Goal: Task Accomplishment & Management: Use online tool/utility

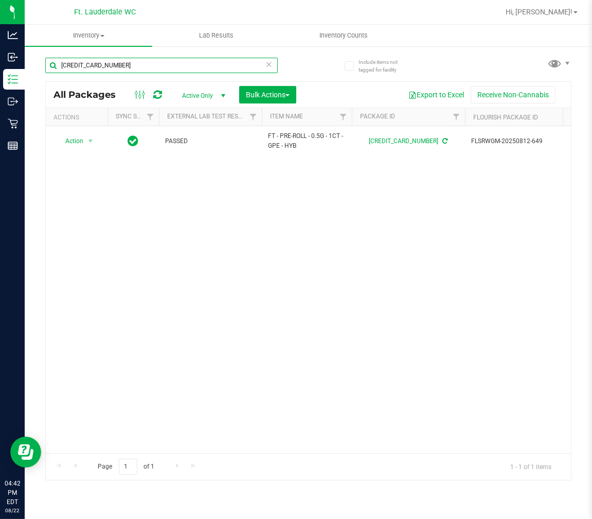
click at [122, 59] on input "[CREDIT_CARD_NUMBER]" at bounding box center [161, 65] width 233 height 15
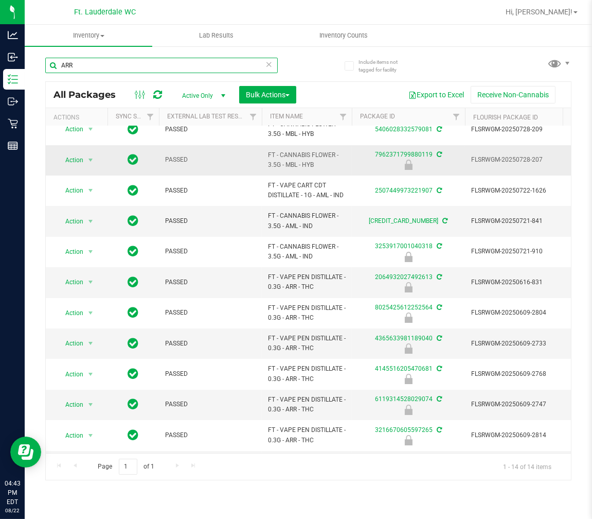
scroll to position [109, 0]
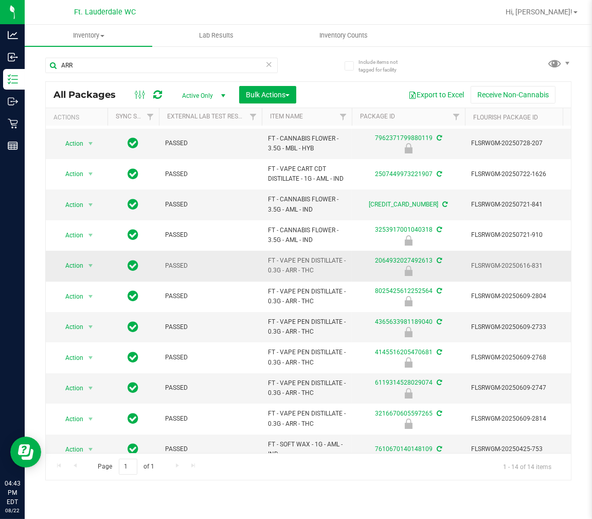
click at [290, 256] on span "FT - VAPE PEN DISTILLATE - 0.3G - ARR - THC" at bounding box center [307, 266] width 78 height 20
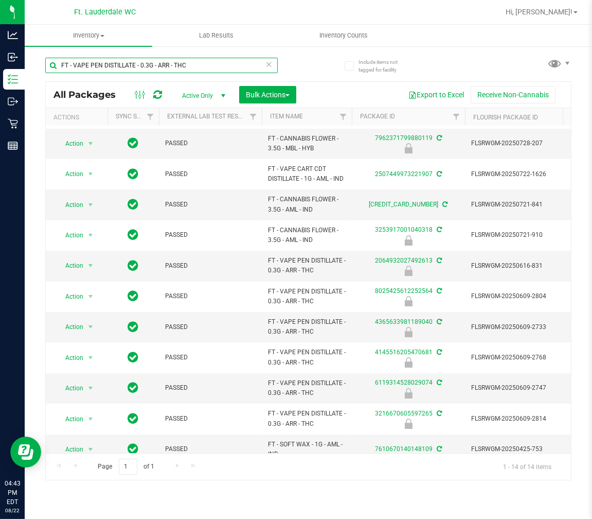
type input "FT - VAPE PEN DISTILLATE - 0.3G - ARR - THC"
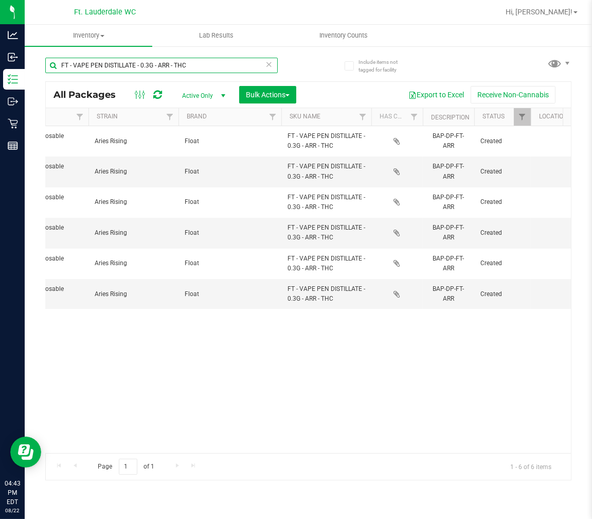
scroll to position [0, 821]
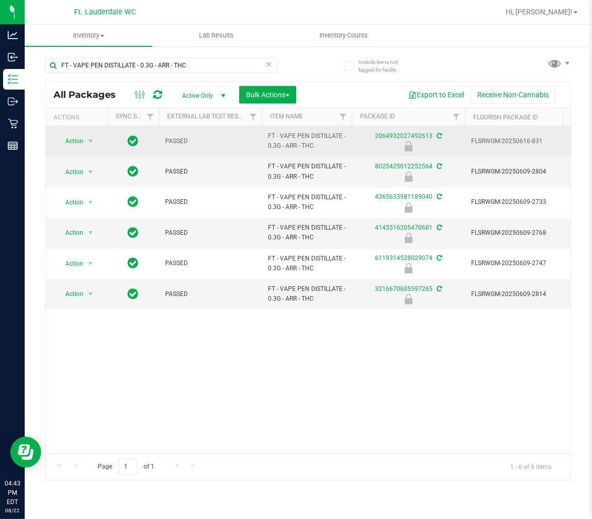
click at [75, 144] on span "Action" at bounding box center [70, 141] width 28 height 14
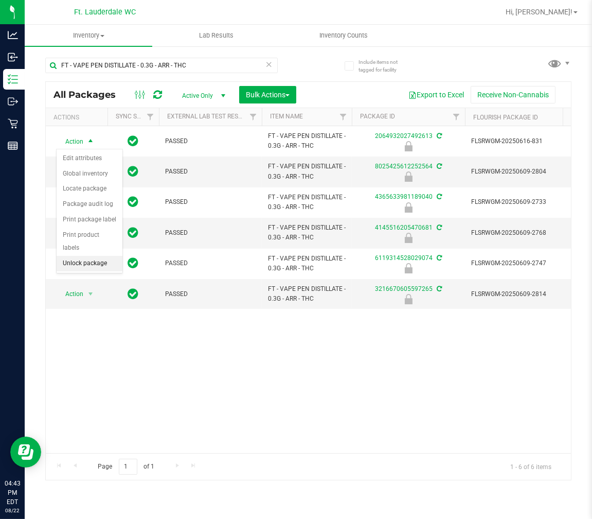
click at [94, 261] on li "Unlock package" at bounding box center [90, 263] width 66 height 15
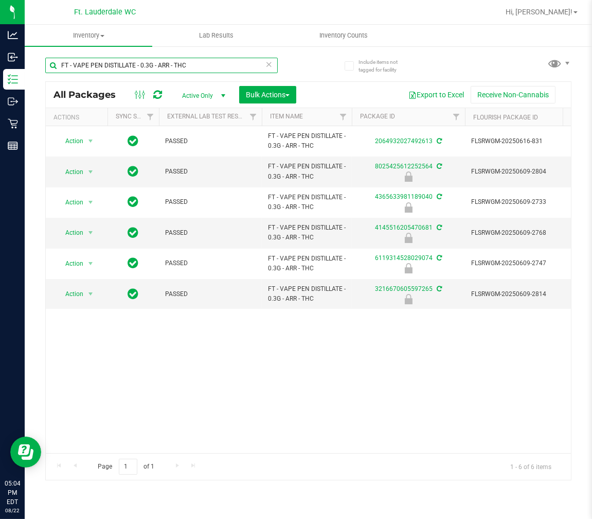
click at [188, 65] on input "FT - VAPE PEN DISTILLATE - 0.3G - ARR - THC" at bounding box center [161, 65] width 233 height 15
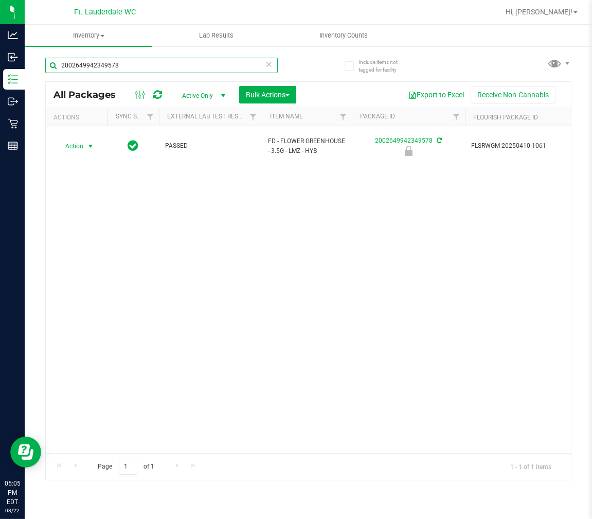
type input "2002649942349578"
click at [86, 142] on span "select" at bounding box center [90, 146] width 8 height 8
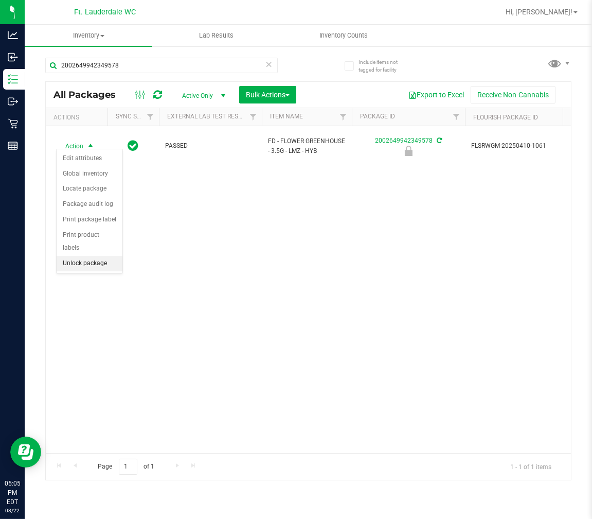
click at [91, 259] on li "Unlock package" at bounding box center [90, 263] width 66 height 15
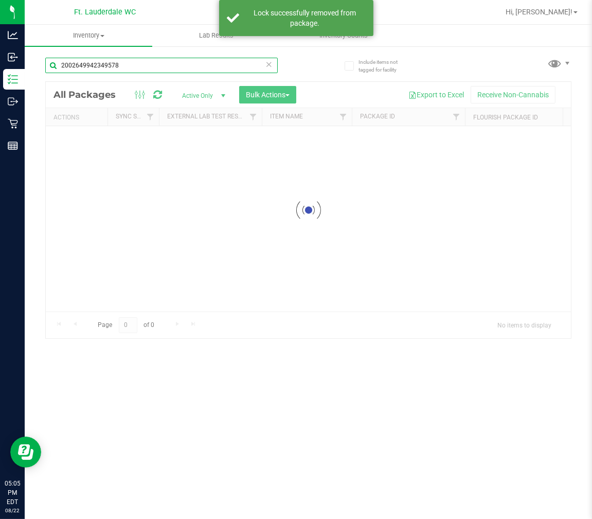
click at [131, 65] on div "Inventory All packages All inventory Waste log Create inventory Lab Results Inv…" at bounding box center [308, 272] width 567 height 494
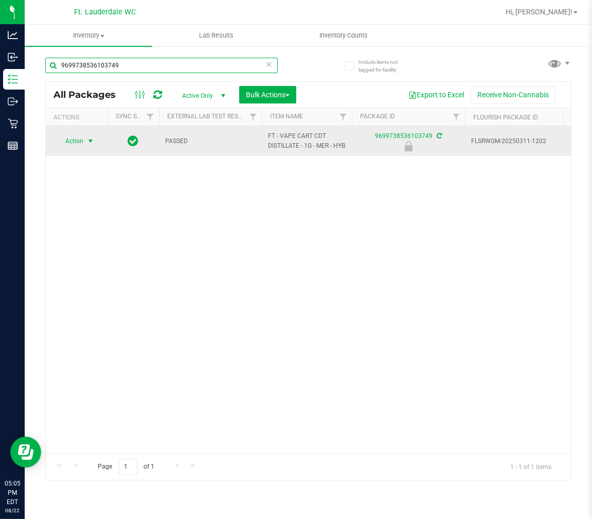
type input "9699738536103749"
click at [83, 146] on span "Action" at bounding box center [70, 141] width 28 height 14
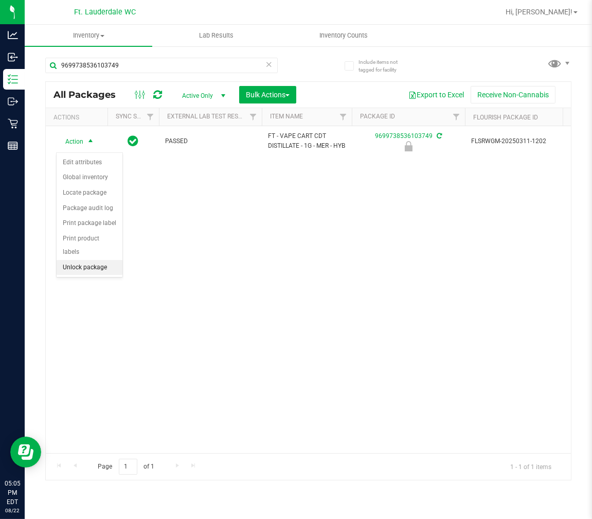
click at [85, 263] on li "Unlock package" at bounding box center [90, 267] width 66 height 15
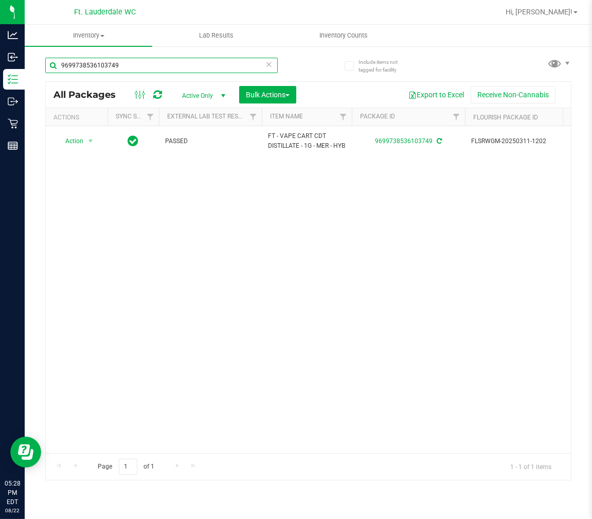
click at [152, 72] on input "9699738536103749" at bounding box center [161, 65] width 233 height 15
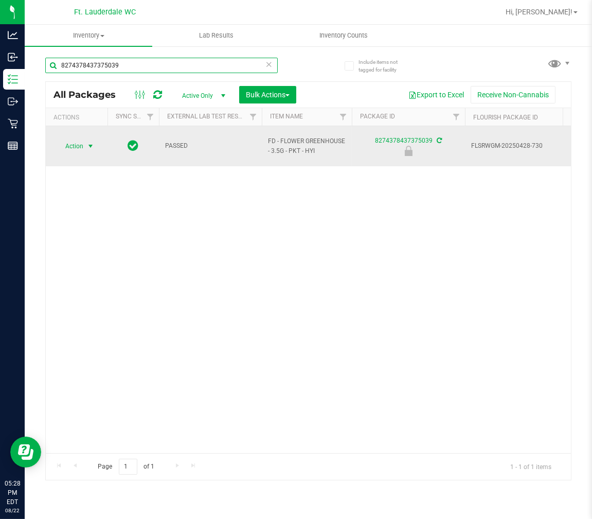
type input "8274378437375039"
click at [86, 145] on span "select" at bounding box center [90, 146] width 8 height 8
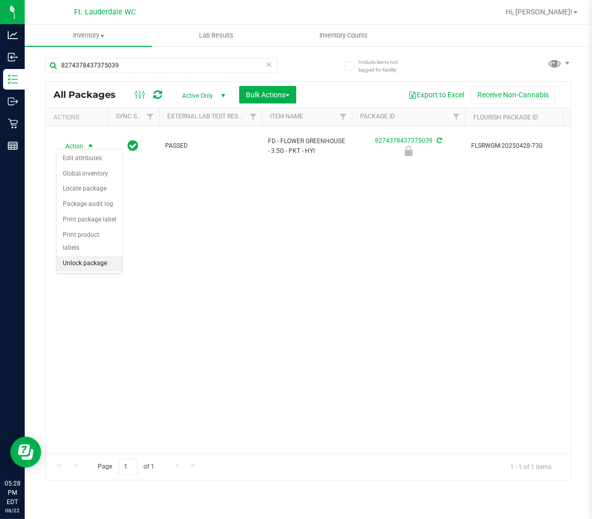
click at [73, 262] on li "Unlock package" at bounding box center [90, 263] width 66 height 15
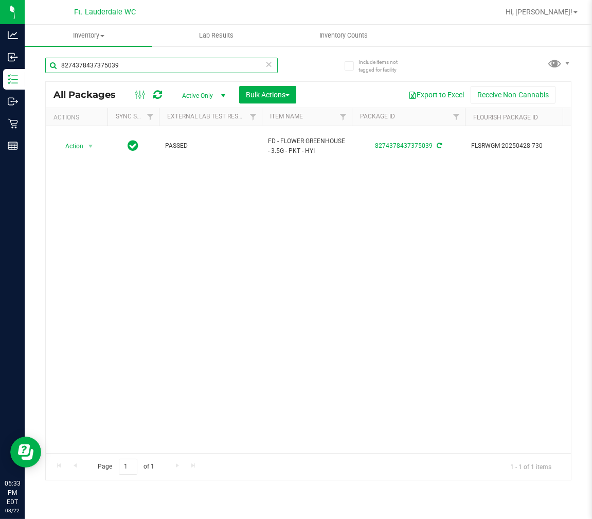
click at [201, 69] on input "8274378437375039" at bounding box center [161, 65] width 233 height 15
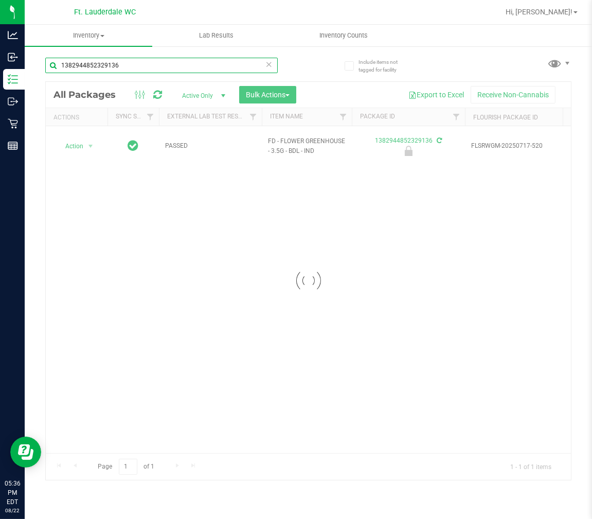
type input "1382944852329136"
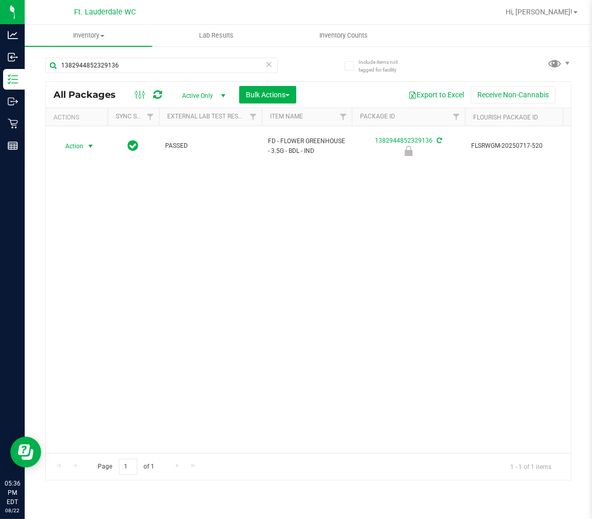
click at [78, 141] on span "Action" at bounding box center [70, 146] width 28 height 14
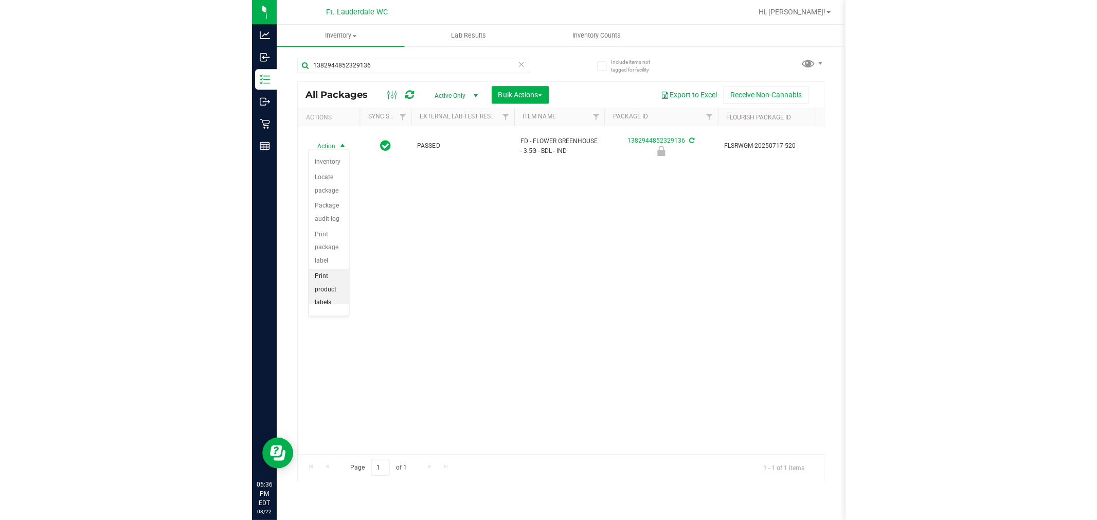
scroll to position [75, 0]
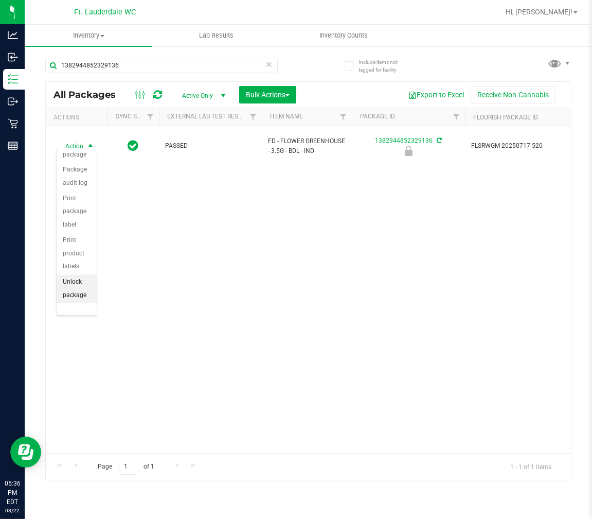
click at [76, 298] on li "Unlock package" at bounding box center [77, 288] width 40 height 28
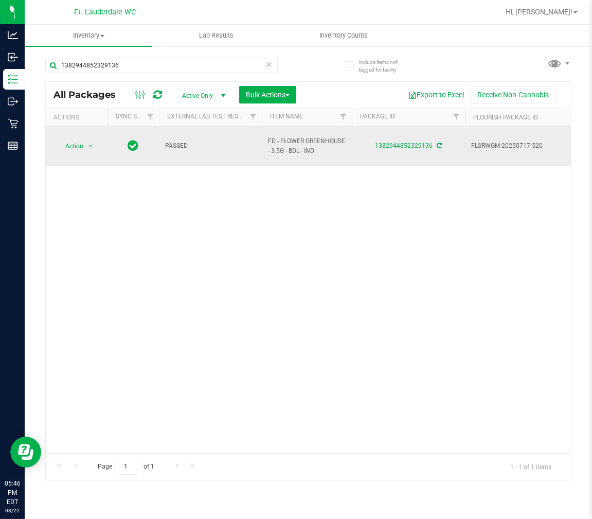
click at [87, 147] on span "select" at bounding box center [90, 146] width 13 height 14
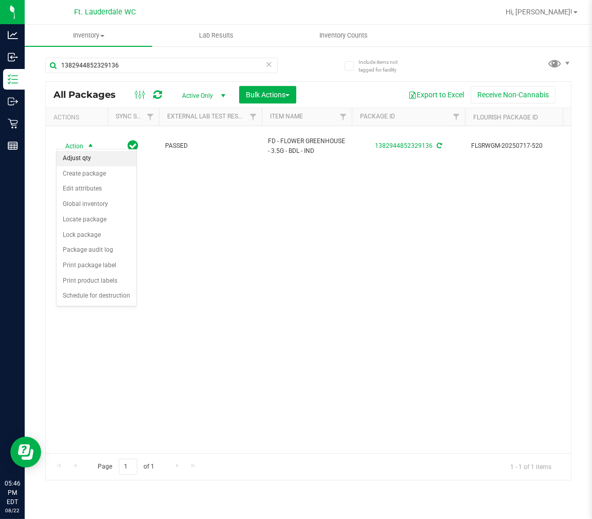
click at [88, 163] on li "Adjust qty" at bounding box center [97, 158] width 80 height 15
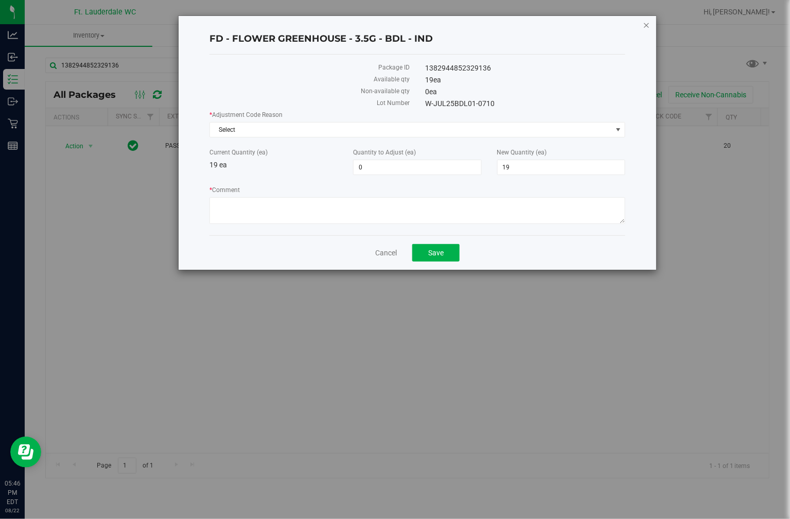
click at [592, 23] on icon "button" at bounding box center [646, 25] width 7 height 12
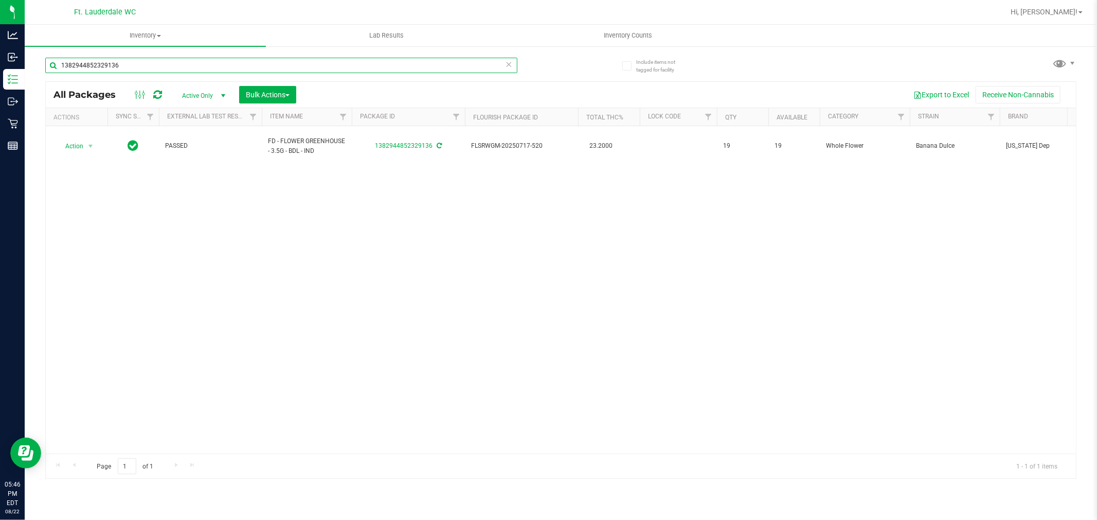
click at [122, 72] on input "1382944852329136" at bounding box center [281, 65] width 472 height 15
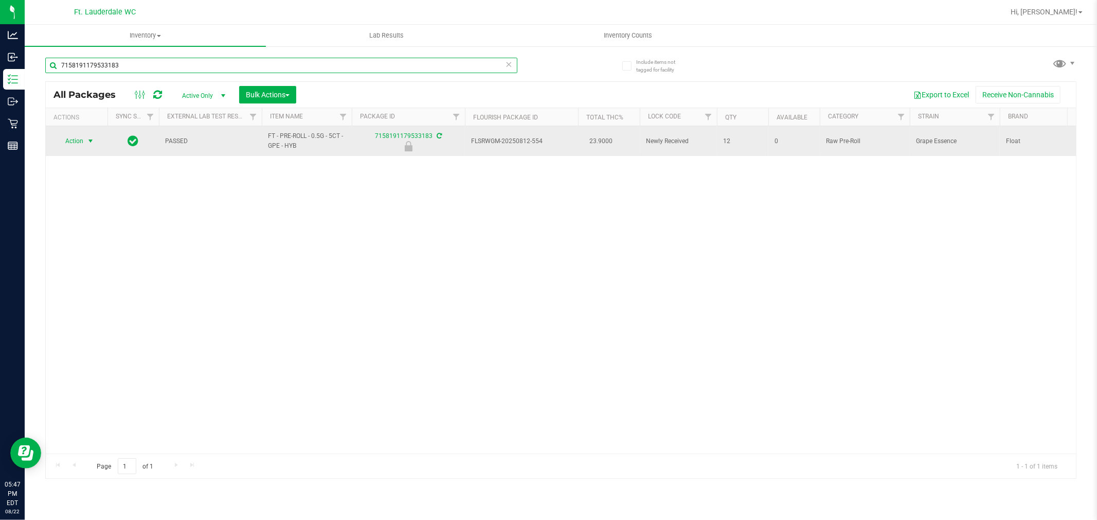
type input "7158191179533183"
click at [76, 137] on span "Action" at bounding box center [70, 141] width 28 height 14
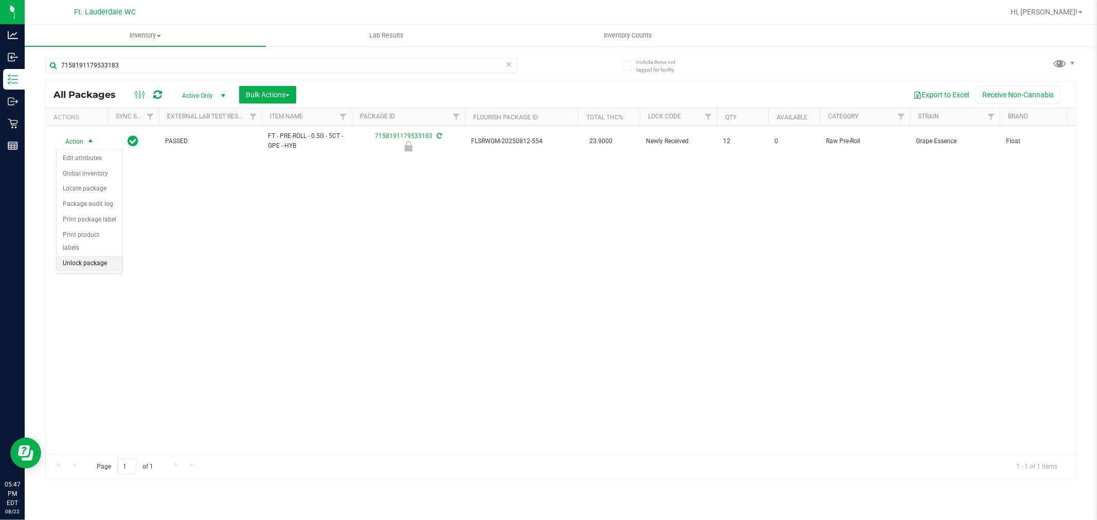
click at [96, 268] on li "Unlock package" at bounding box center [90, 263] width 66 height 15
